Goal: Complete application form

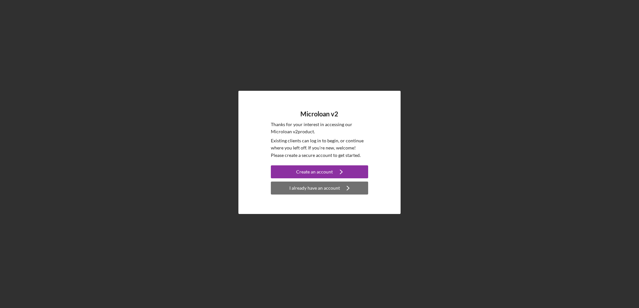
click at [324, 188] on div "I already have an account" at bounding box center [314, 188] width 51 height 13
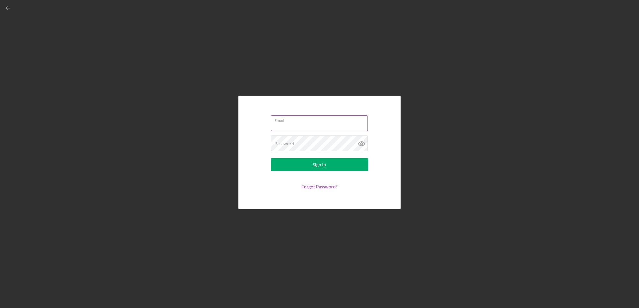
type input "[PERSON_NAME][DOMAIN_NAME][EMAIL_ADDRESS][PERSON_NAME][DOMAIN_NAME]"
drag, startPoint x: 272, startPoint y: 126, endPoint x: 433, endPoint y: 164, distance: 165.2
click at [167, 120] on div "Email [PERSON_NAME][DOMAIN_NAME][EMAIL_ADDRESS][PERSON_NAME][DOMAIN_NAME] Passw…" at bounding box center [319, 152] width 632 height 305
click at [334, 123] on input "A" at bounding box center [319, 123] width 97 height 16
type input "Anaa"
